Goal: Use online tool/utility: Utilize a website feature to perform a specific function

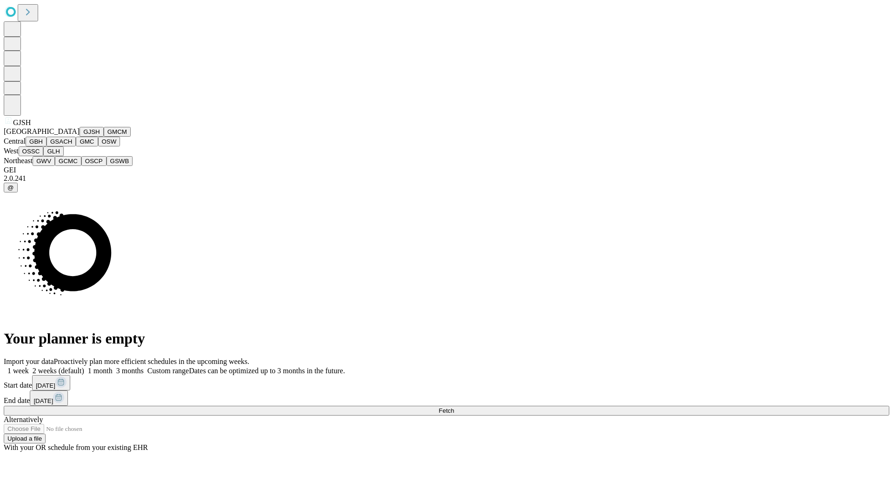
click at [80, 137] on button "GJSH" at bounding box center [92, 132] width 24 height 10
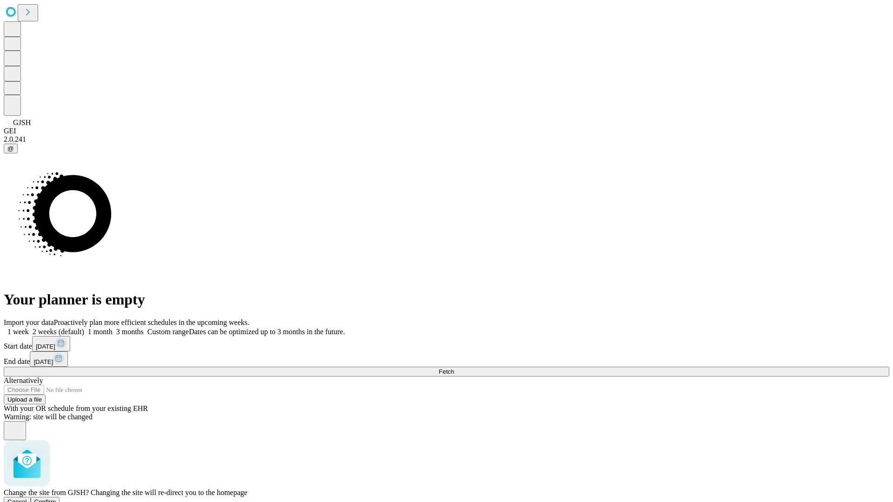
click at [56, 498] on span "Confirm" at bounding box center [45, 501] width 22 height 7
click at [113, 328] on label "1 month" at bounding box center [98, 332] width 28 height 8
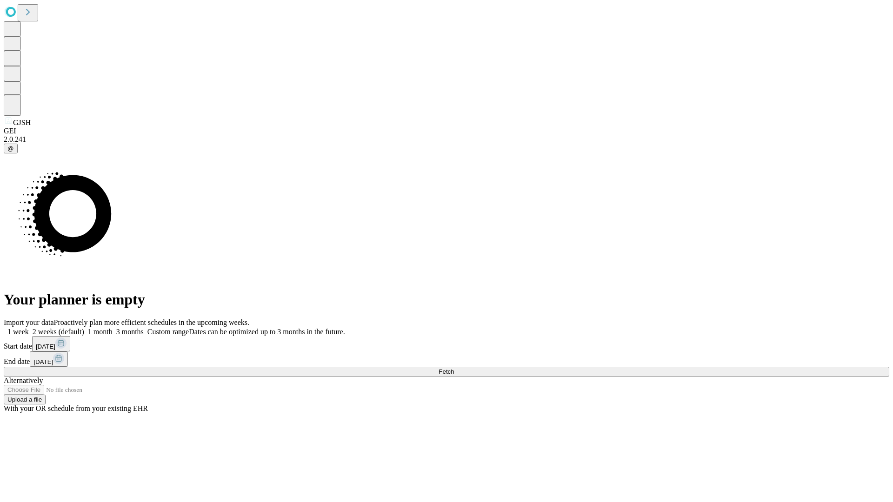
click at [454, 368] on span "Fetch" at bounding box center [445, 371] width 15 height 7
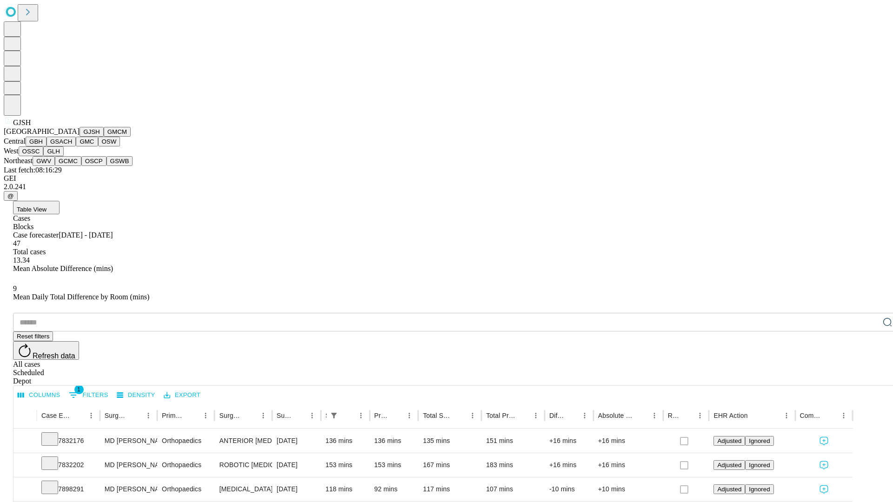
click at [104, 137] on button "GMCM" at bounding box center [117, 132] width 27 height 10
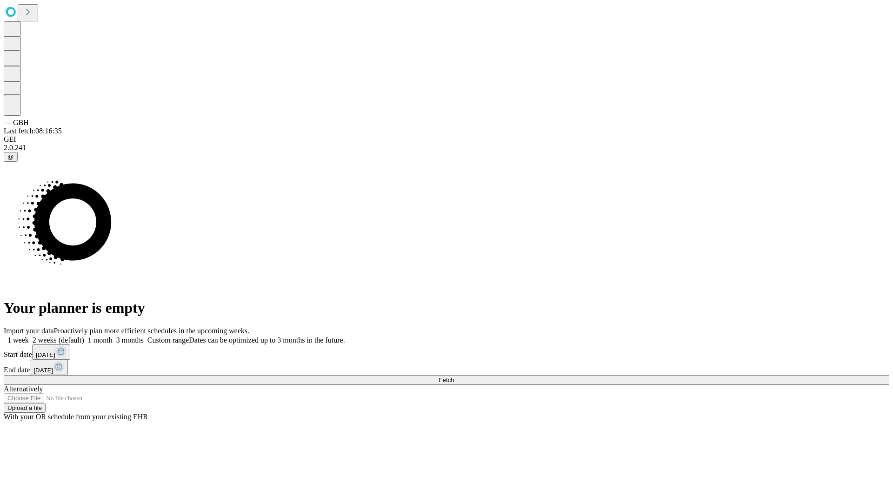
click at [113, 336] on label "1 month" at bounding box center [98, 340] width 28 height 8
click at [454, 377] on span "Fetch" at bounding box center [445, 380] width 15 height 7
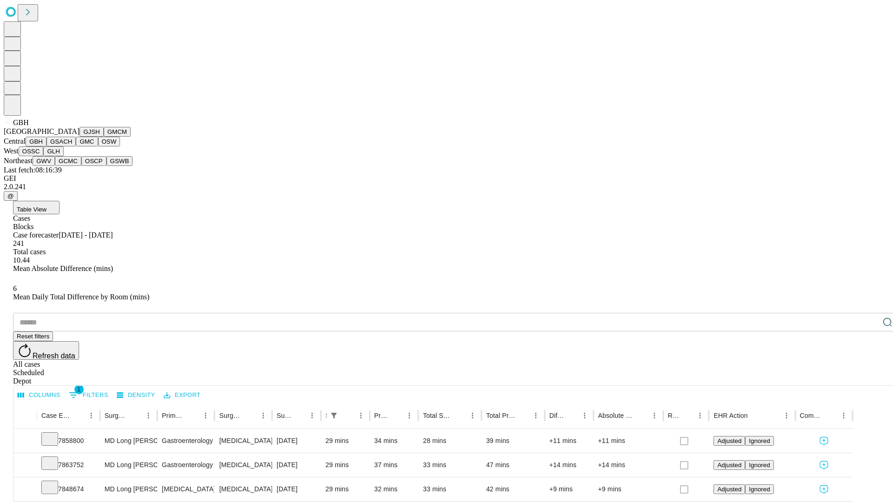
click at [72, 146] on button "GSACH" at bounding box center [60, 142] width 29 height 10
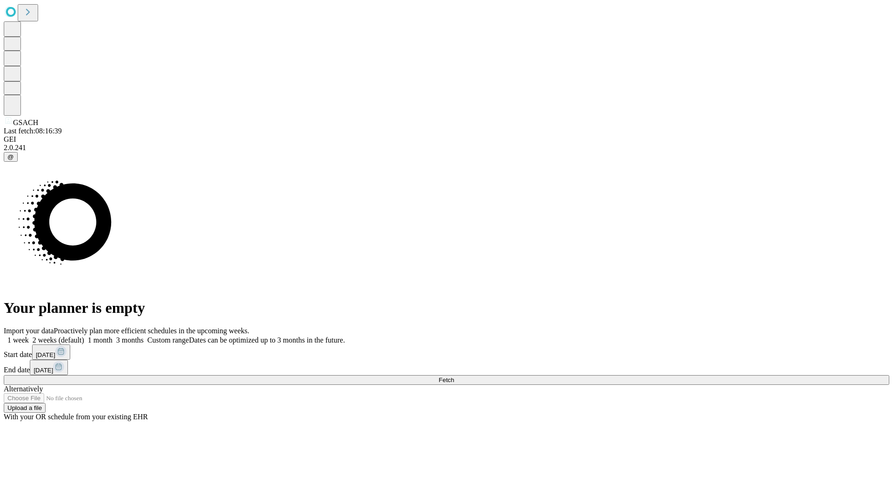
click at [454, 377] on span "Fetch" at bounding box center [445, 380] width 15 height 7
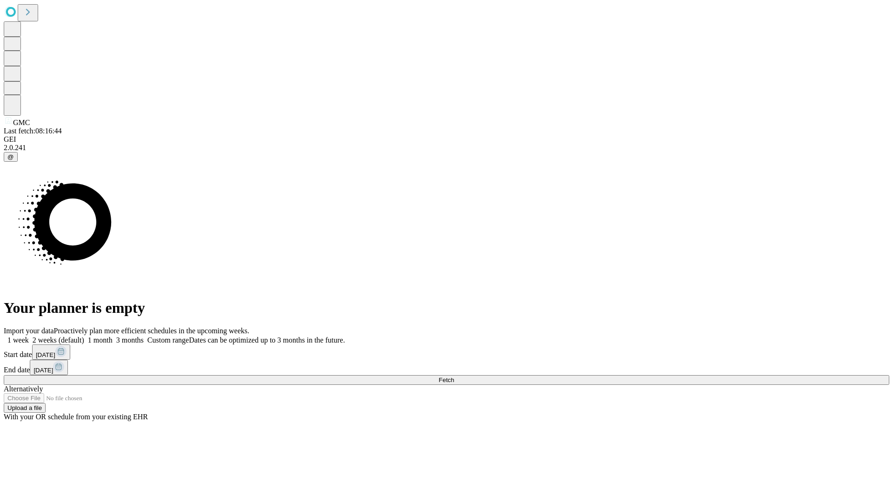
click at [113, 336] on label "1 month" at bounding box center [98, 340] width 28 height 8
click at [454, 377] on span "Fetch" at bounding box center [445, 380] width 15 height 7
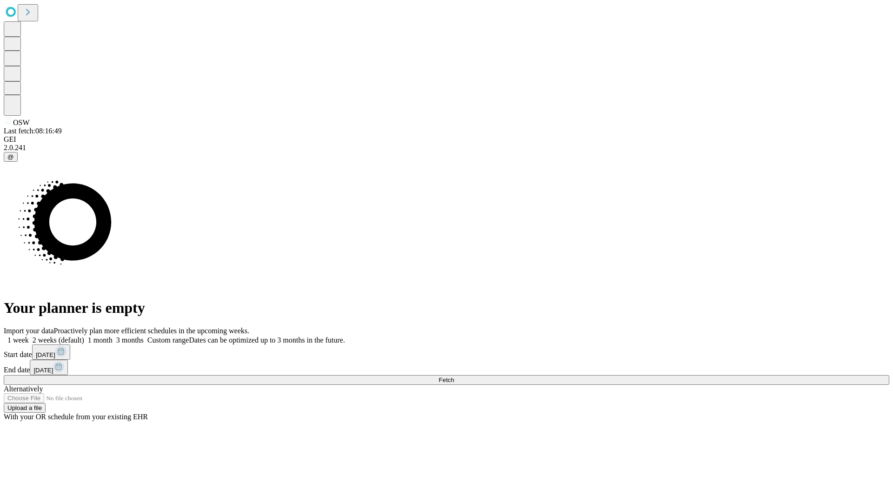
click at [454, 377] on span "Fetch" at bounding box center [445, 380] width 15 height 7
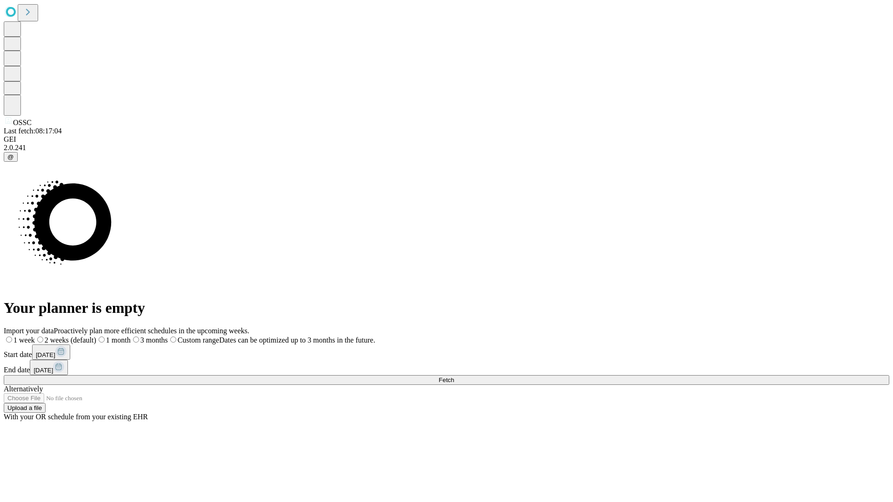
click at [131, 336] on label "1 month" at bounding box center [113, 340] width 34 height 8
click at [454, 377] on span "Fetch" at bounding box center [445, 380] width 15 height 7
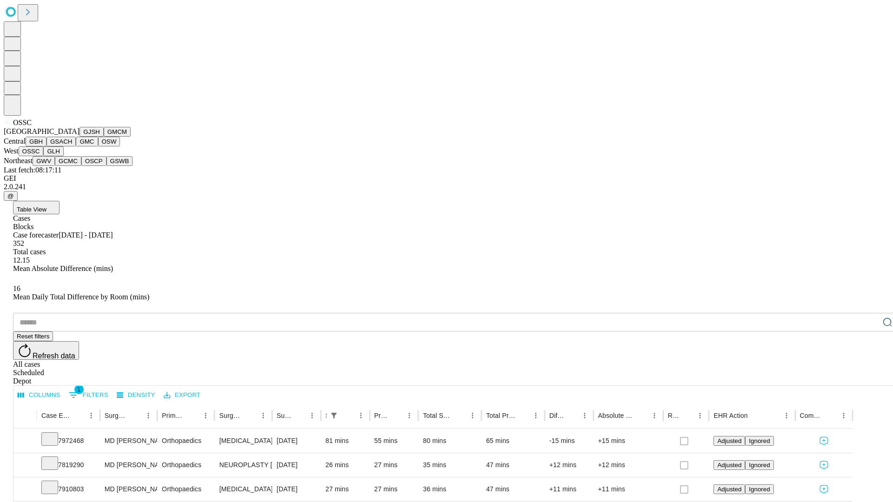
click at [63, 156] on button "GLH" at bounding box center [53, 151] width 20 height 10
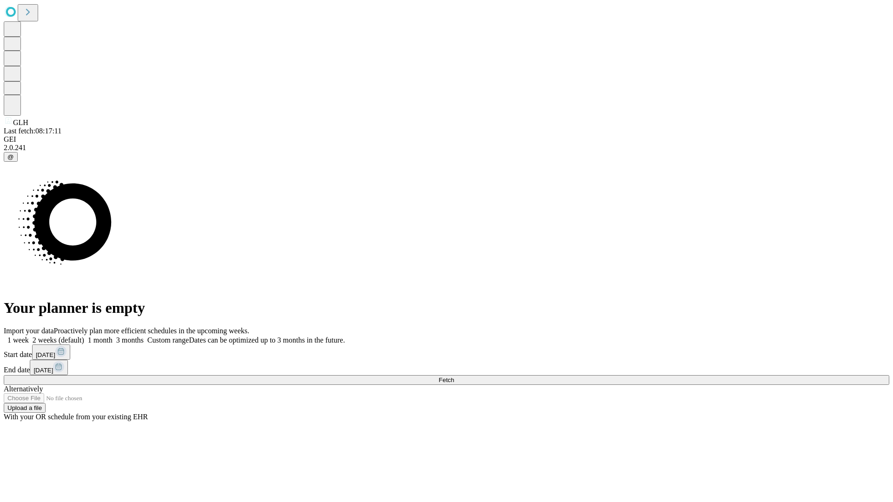
click at [113, 336] on label "1 month" at bounding box center [98, 340] width 28 height 8
click at [454, 377] on span "Fetch" at bounding box center [445, 380] width 15 height 7
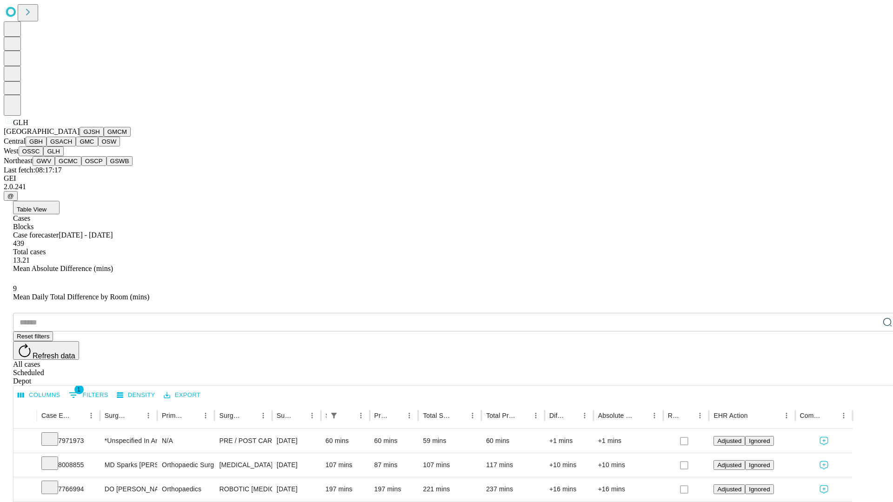
click at [55, 166] on button "GWV" at bounding box center [44, 161] width 22 height 10
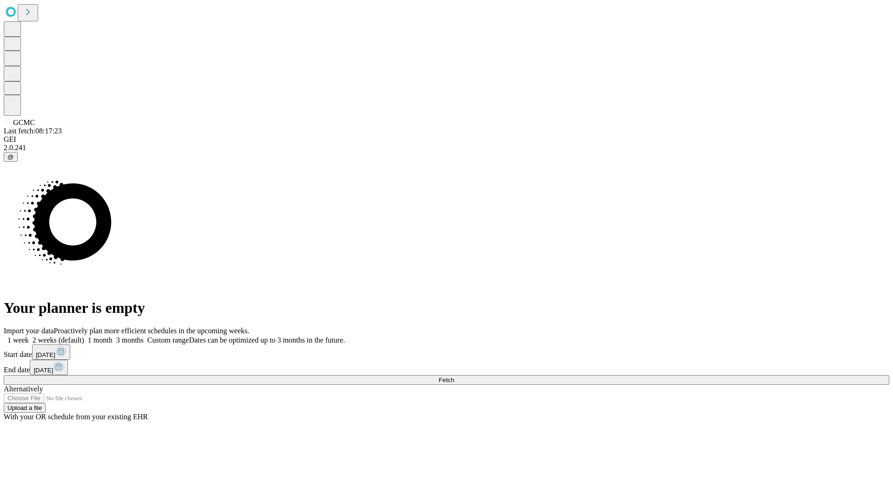
click at [113, 336] on label "1 month" at bounding box center [98, 340] width 28 height 8
click at [454, 377] on span "Fetch" at bounding box center [445, 380] width 15 height 7
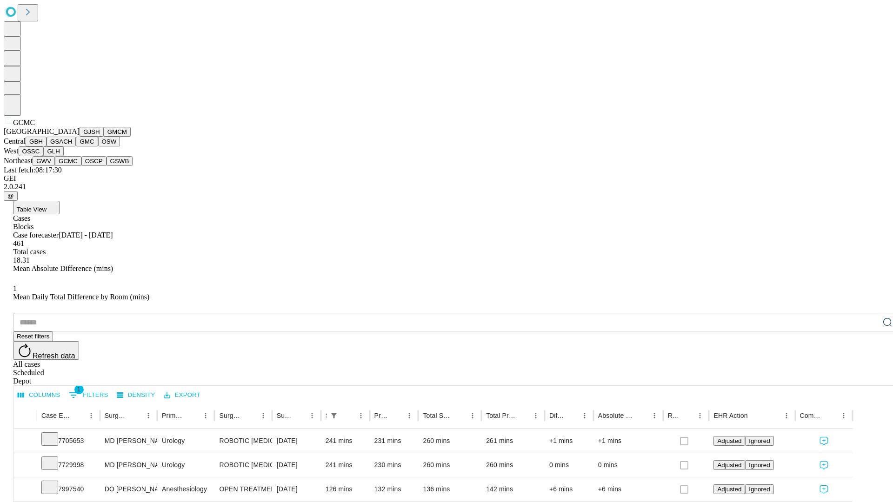
click at [81, 166] on button "OSCP" at bounding box center [93, 161] width 25 height 10
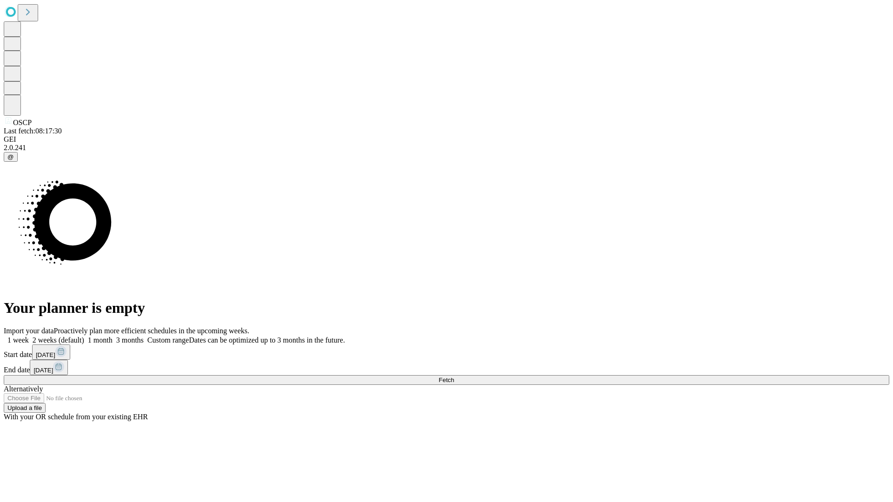
click at [113, 336] on label "1 month" at bounding box center [98, 340] width 28 height 8
click at [454, 377] on span "Fetch" at bounding box center [445, 380] width 15 height 7
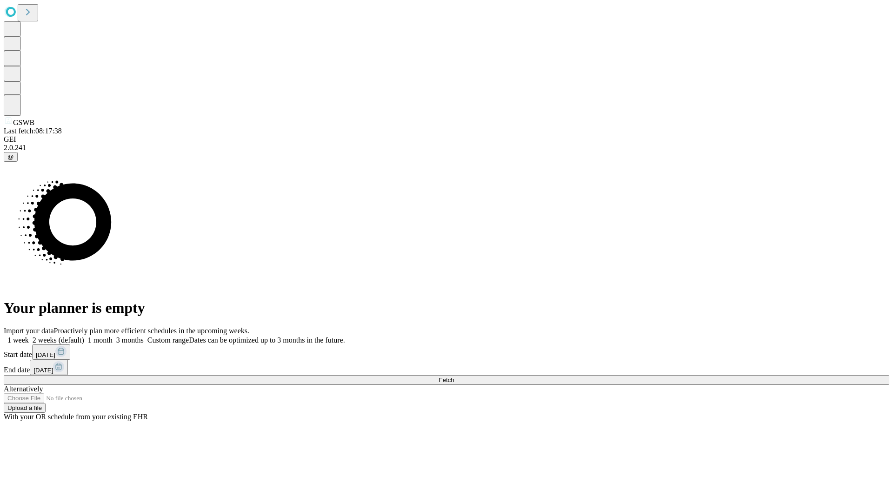
click at [454, 377] on span "Fetch" at bounding box center [445, 380] width 15 height 7
